Goal: Information Seeking & Learning: Learn about a topic

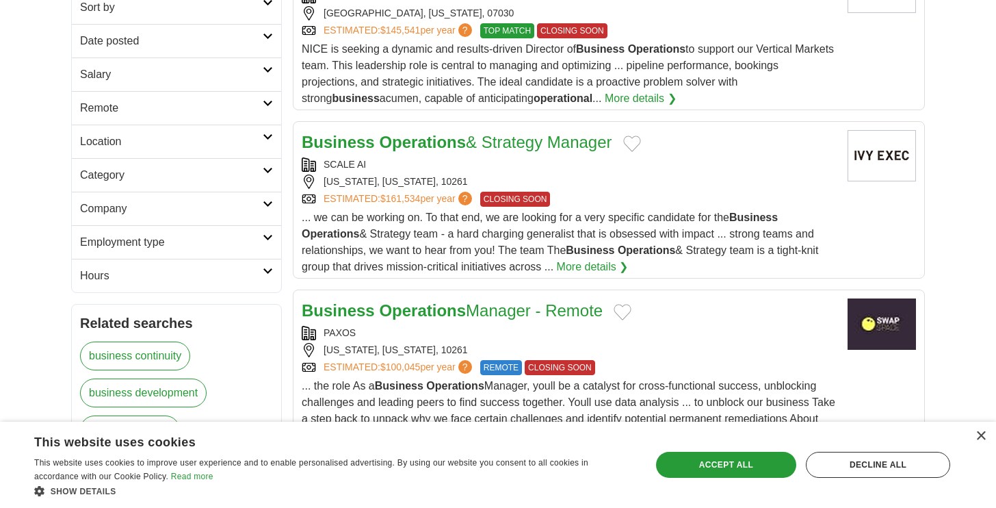
scroll to position [171, 0]
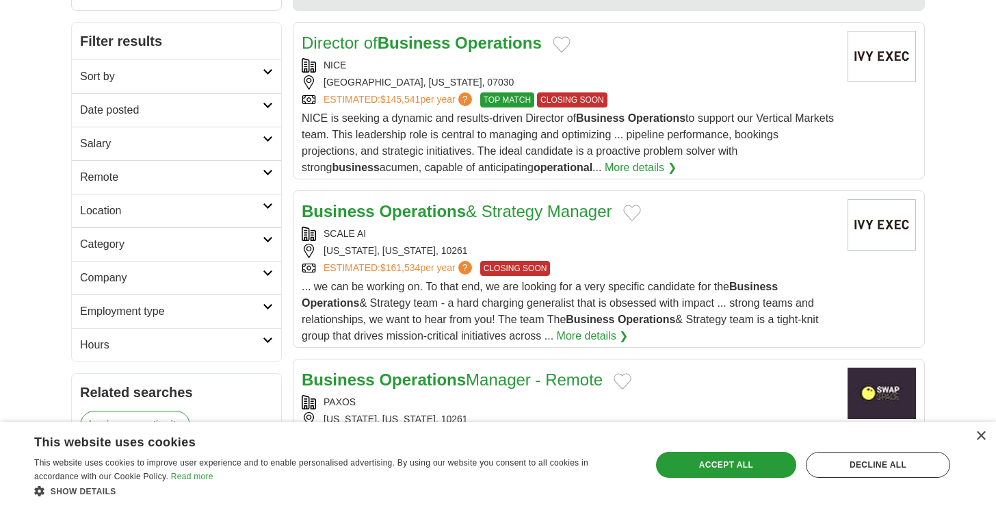
click at [205, 102] on h2 "Date posted" at bounding box center [171, 110] width 183 height 16
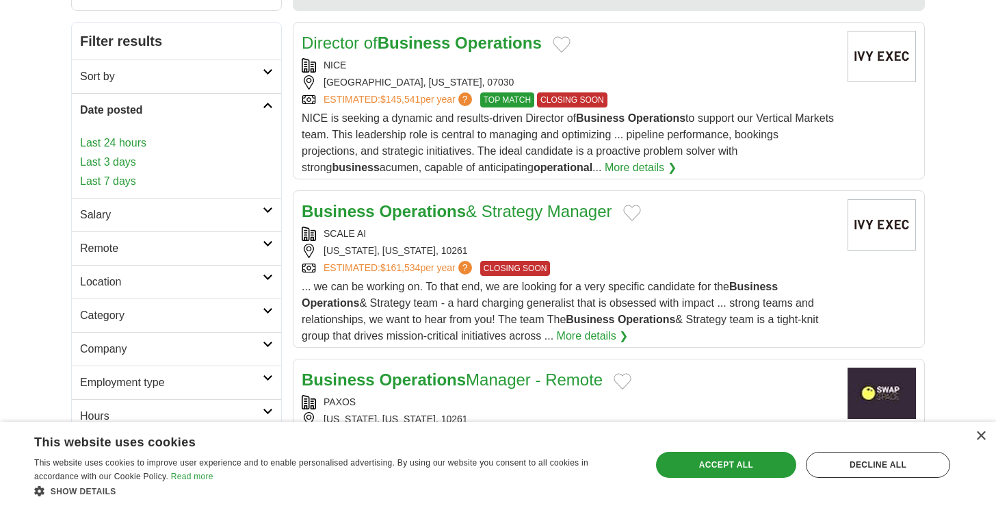
click at [118, 180] on link "Last 7 days" at bounding box center [176, 181] width 193 height 16
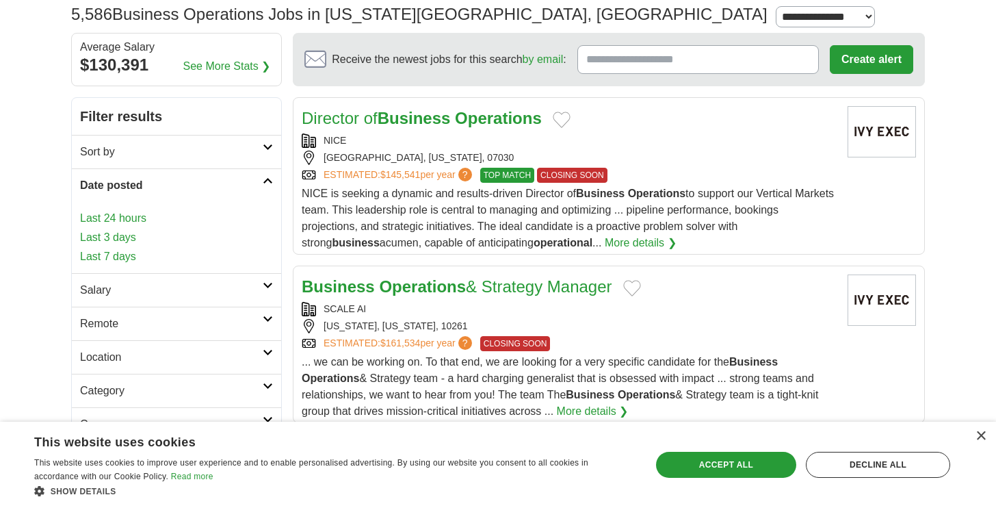
scroll to position [0, 0]
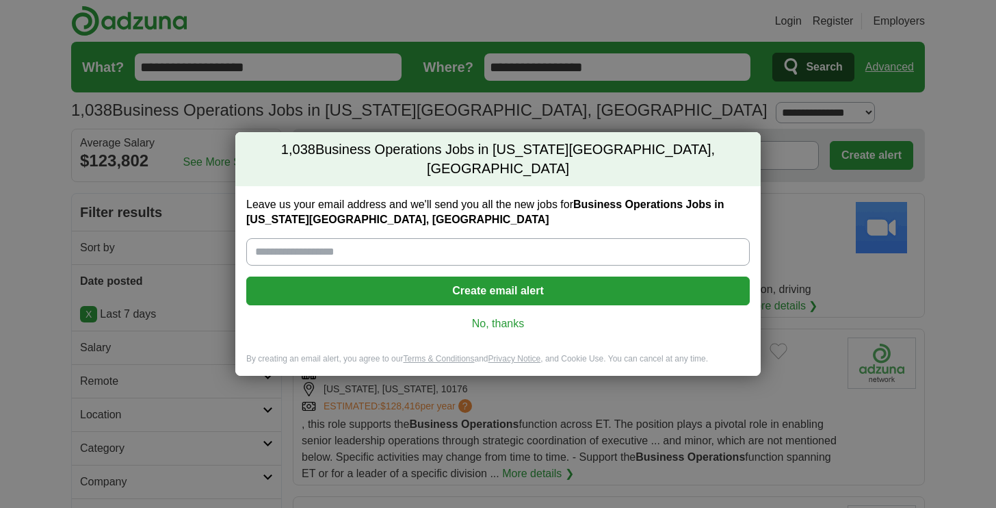
click at [519, 316] on link "No, thanks" at bounding box center [498, 323] width 482 height 15
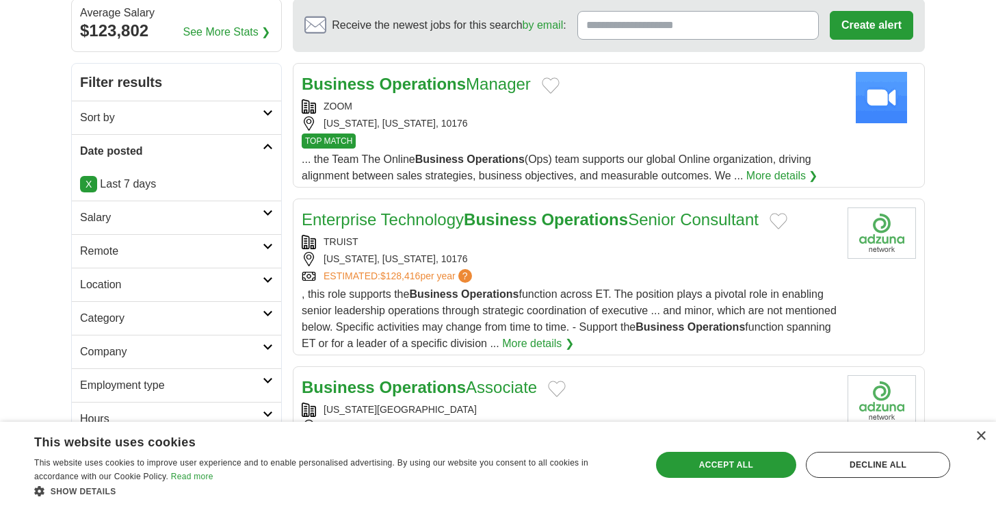
scroll to position [153, 0]
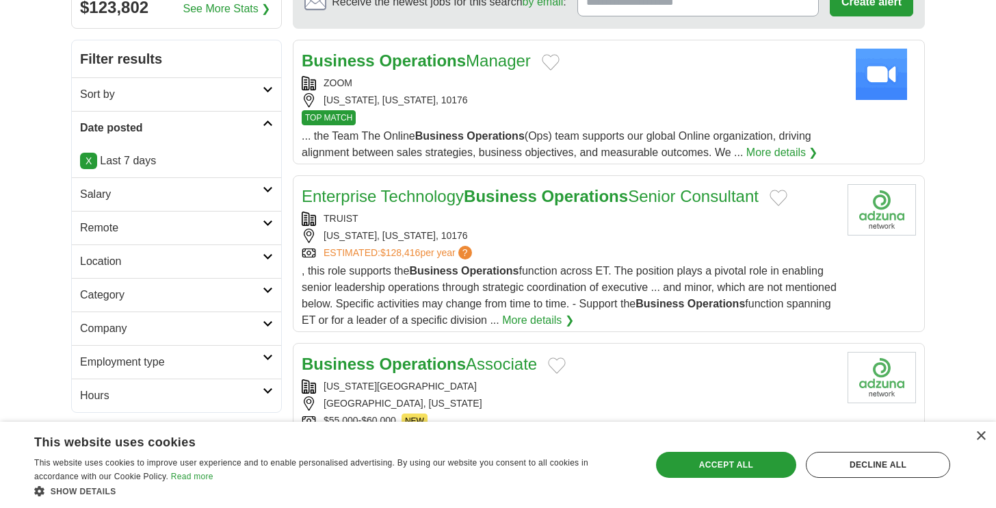
click at [152, 191] on h2 "Salary" at bounding box center [171, 194] width 183 height 16
click at [150, 231] on select "**********" at bounding box center [176, 233] width 193 height 29
select select "******"
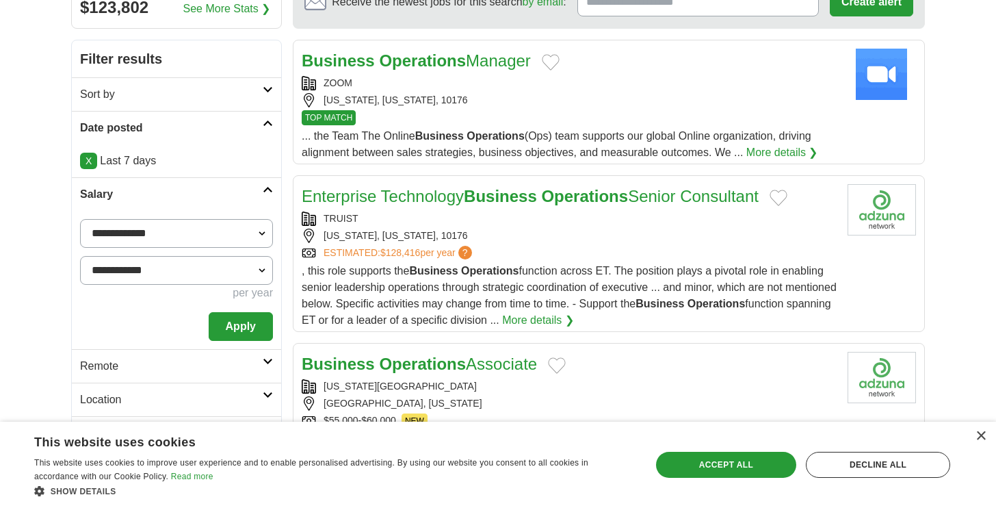
click at [181, 263] on select "**********" at bounding box center [176, 270] width 193 height 29
click at [238, 322] on button "Apply" at bounding box center [241, 326] width 64 height 29
click at [237, 323] on button "Apply" at bounding box center [241, 326] width 64 height 29
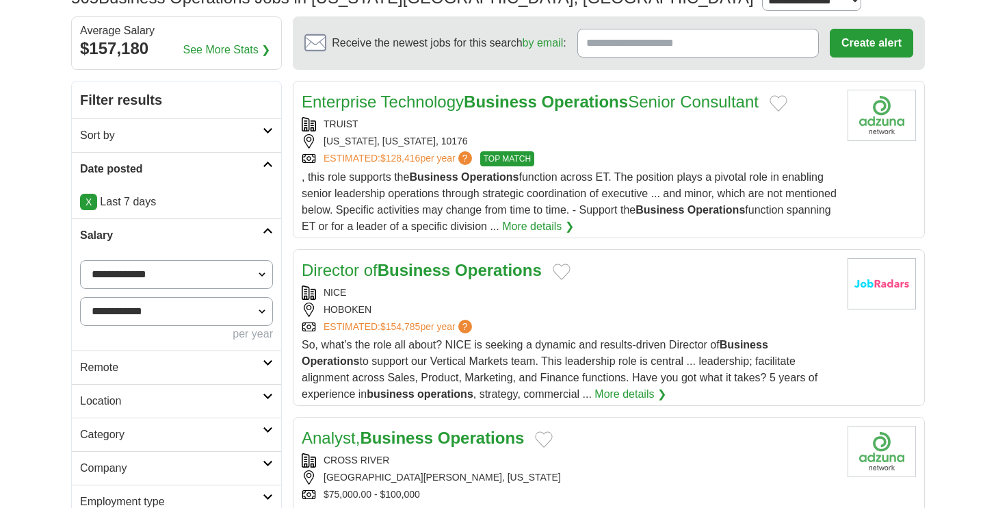
scroll to position [115, 0]
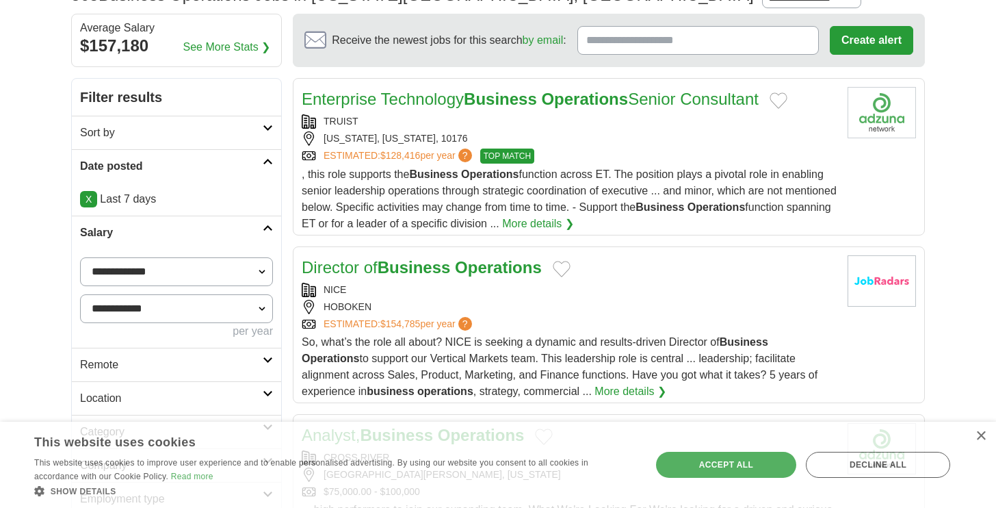
click at [253, 387] on link "Location" at bounding box center [176, 398] width 209 height 34
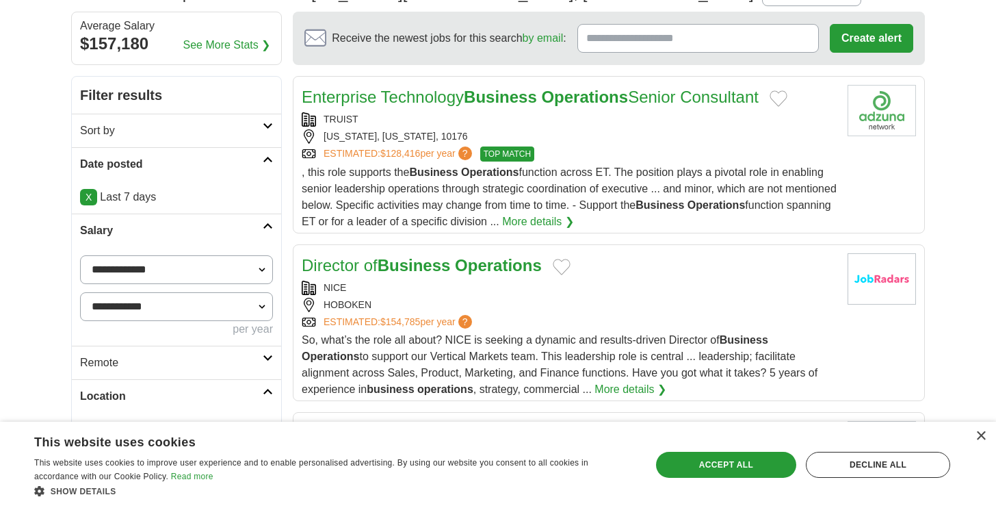
scroll to position [0, 0]
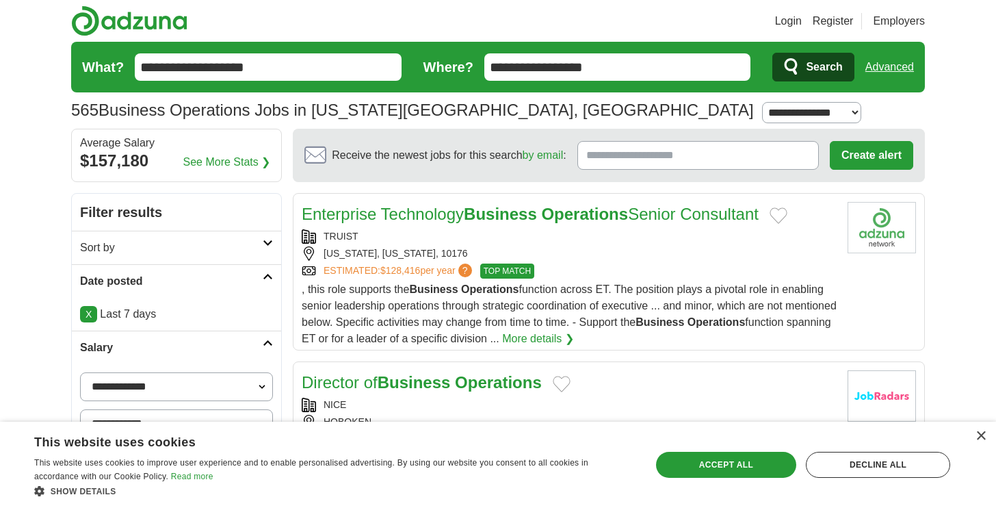
click at [647, 158] on input "Receive the newest jobs for this search by email :" at bounding box center [699, 155] width 242 height 29
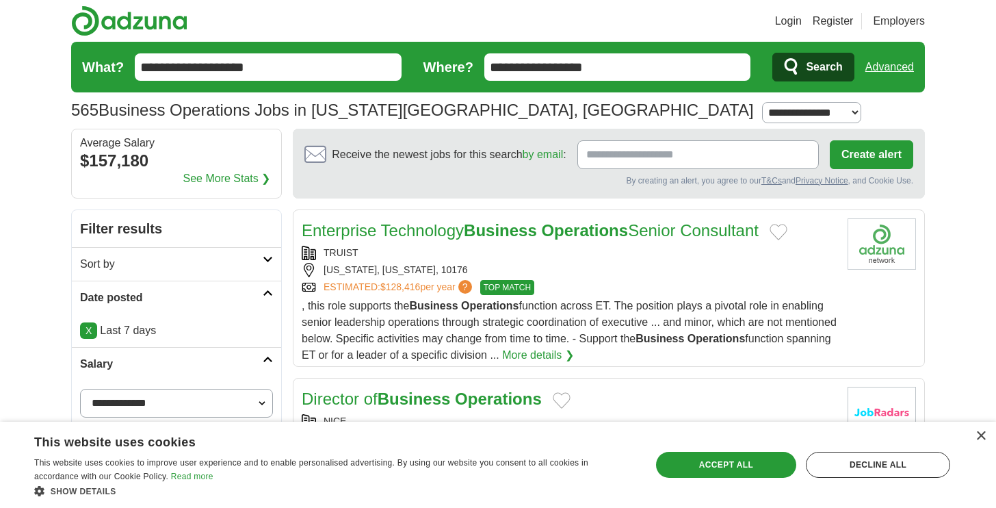
type input "**********"
click at [867, 158] on button "Create alert" at bounding box center [871, 154] width 83 height 29
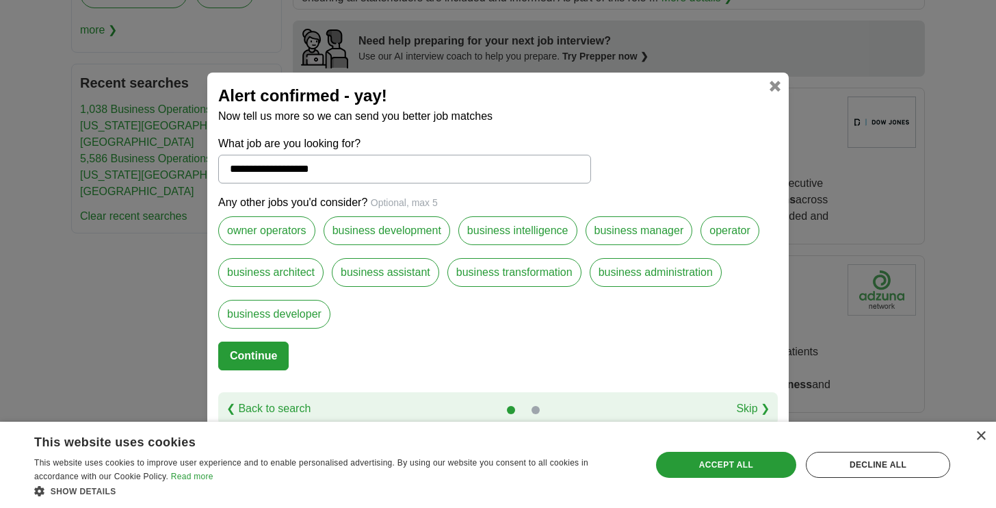
scroll to position [1280, 0]
click at [747, 415] on link "Skip ❯" at bounding box center [753, 408] width 34 height 16
select select "*"
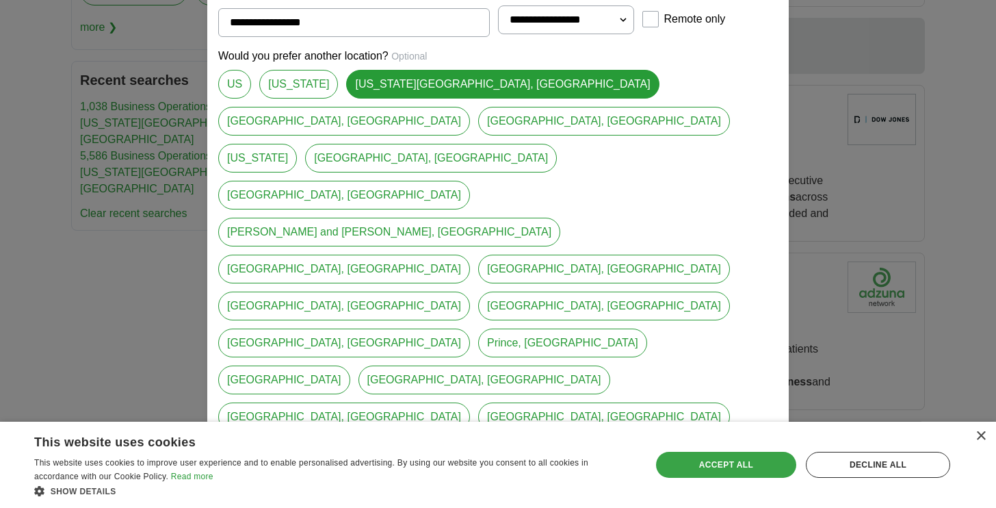
click at [732, 467] on div "Accept all" at bounding box center [726, 465] width 140 height 26
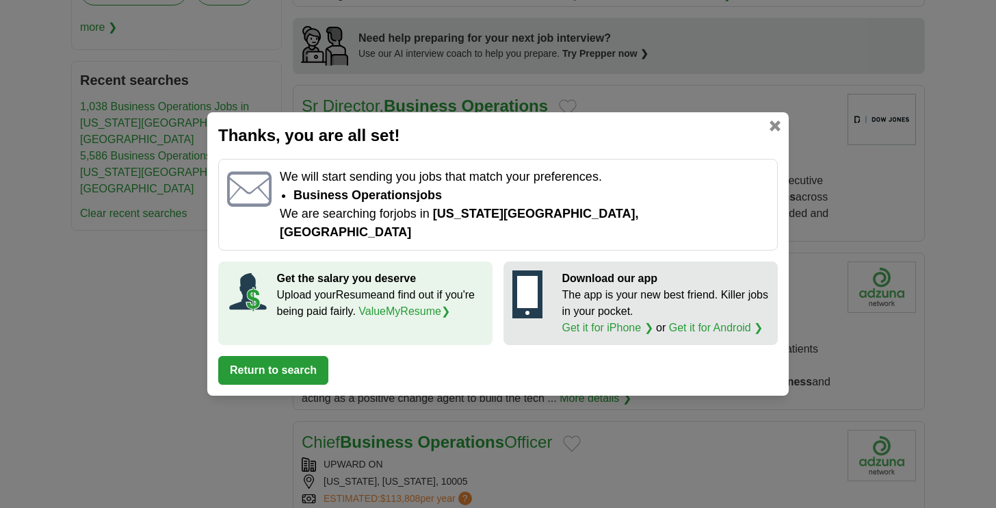
click at [777, 131] on link at bounding box center [775, 125] width 11 height 11
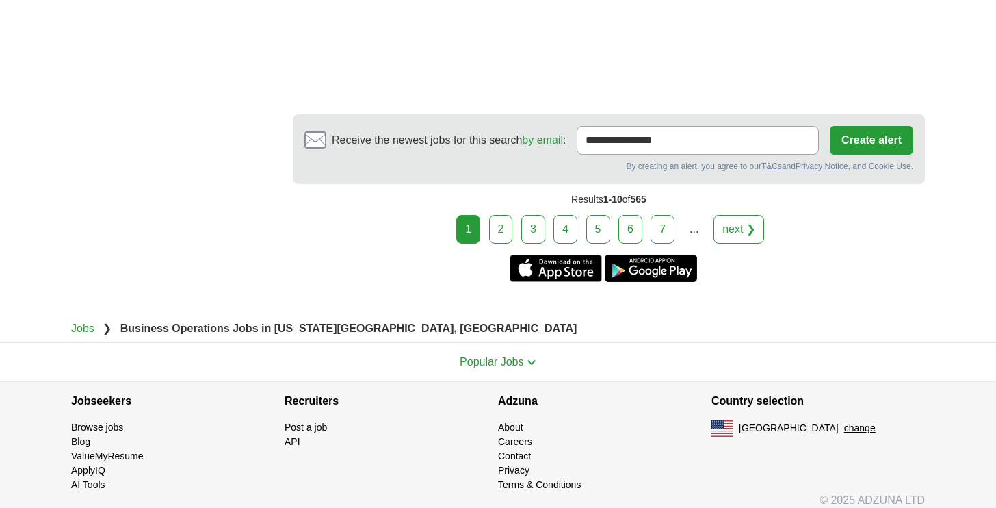
scroll to position [2624, 0]
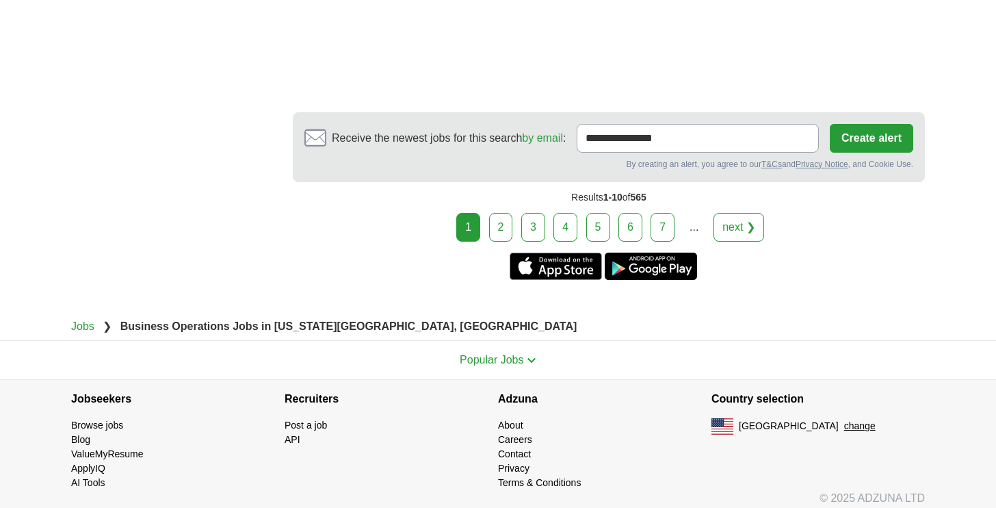
click at [499, 221] on link "2" at bounding box center [501, 227] width 24 height 29
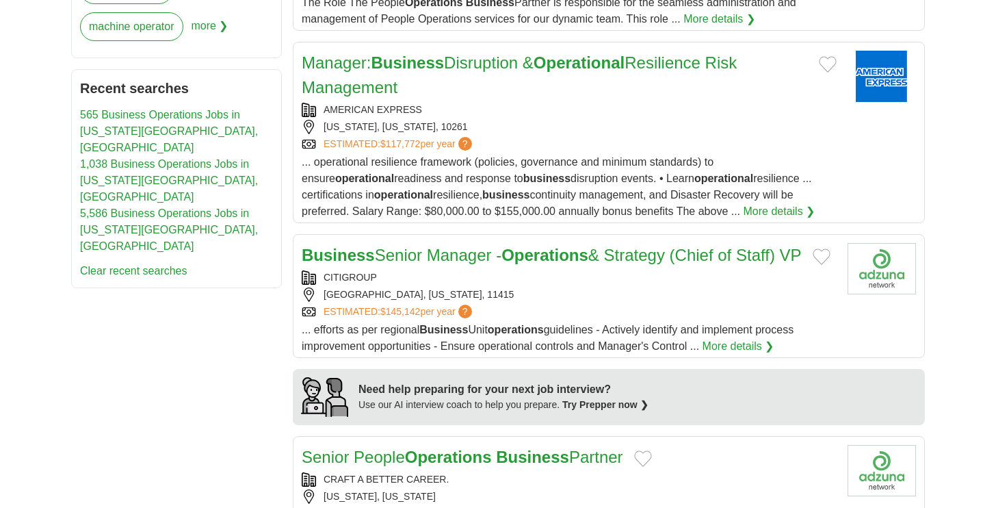
scroll to position [872, 0]
